Goal: Task Accomplishment & Management: Manage account settings

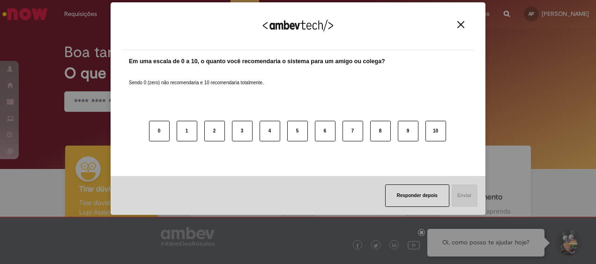
click at [456, 23] on button "Close" at bounding box center [461, 25] width 13 height 8
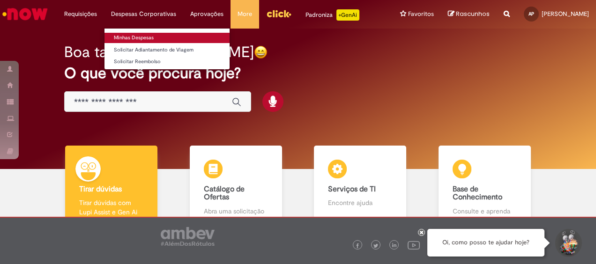
click at [154, 35] on link "Minhas Despesas" at bounding box center [167, 38] width 125 height 10
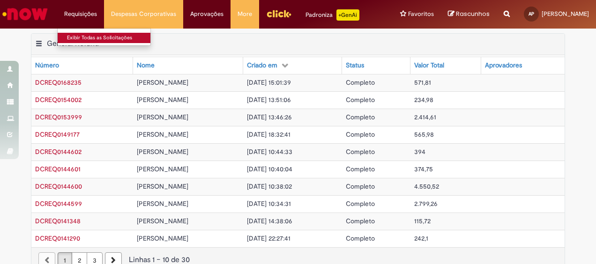
click at [96, 35] on link "Exibir Todas as Solicitações" at bounding box center [109, 38] width 103 height 10
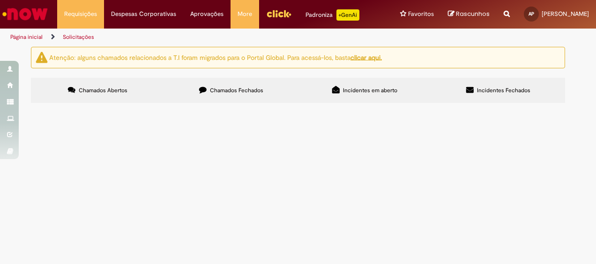
click at [35, 11] on img "Ir para a Homepage" at bounding box center [25, 14] width 48 height 19
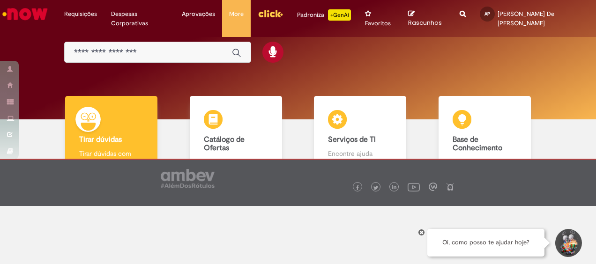
scroll to position [59, 0]
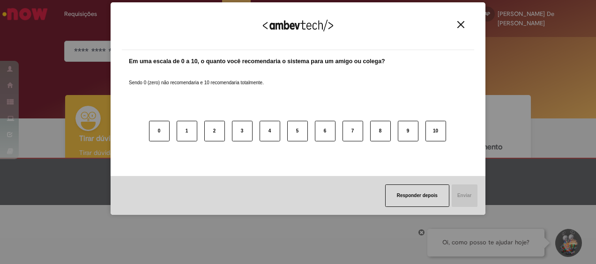
click at [465, 26] on button "Close" at bounding box center [461, 25] width 13 height 8
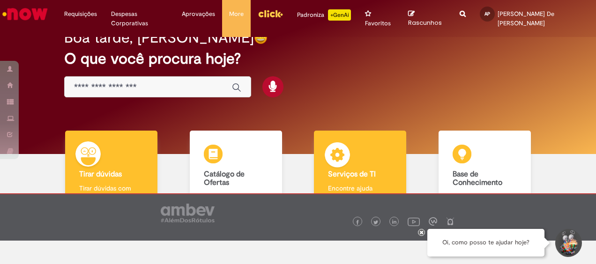
scroll to position [0, 0]
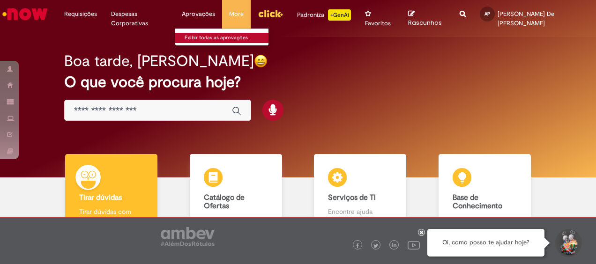
click at [224, 35] on link "Exibir todas as aprovações" at bounding box center [226, 38] width 103 height 10
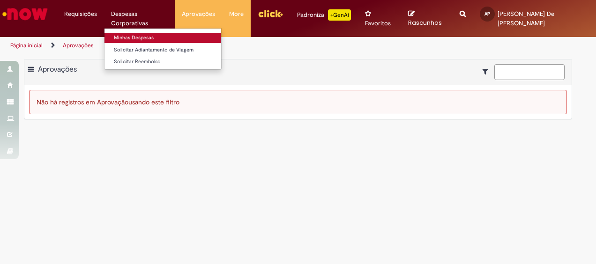
click at [159, 37] on link "Minhas Despesas" at bounding box center [163, 38] width 117 height 10
